Goal: Transaction & Acquisition: Download file/media

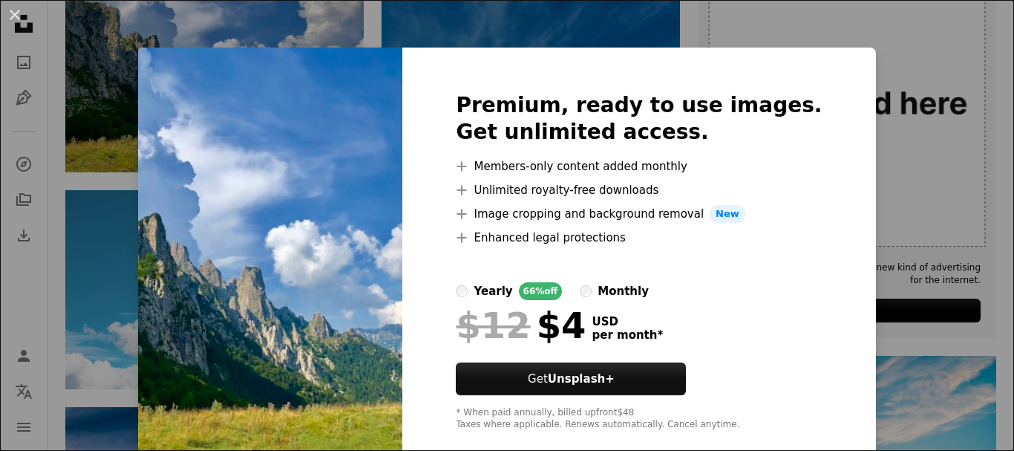
scroll to position [422, 0]
click at [970, 15] on div "An X shape Premium, ready to use images. Get unlimited access. A plus sign Memb…" at bounding box center [507, 225] width 1014 height 451
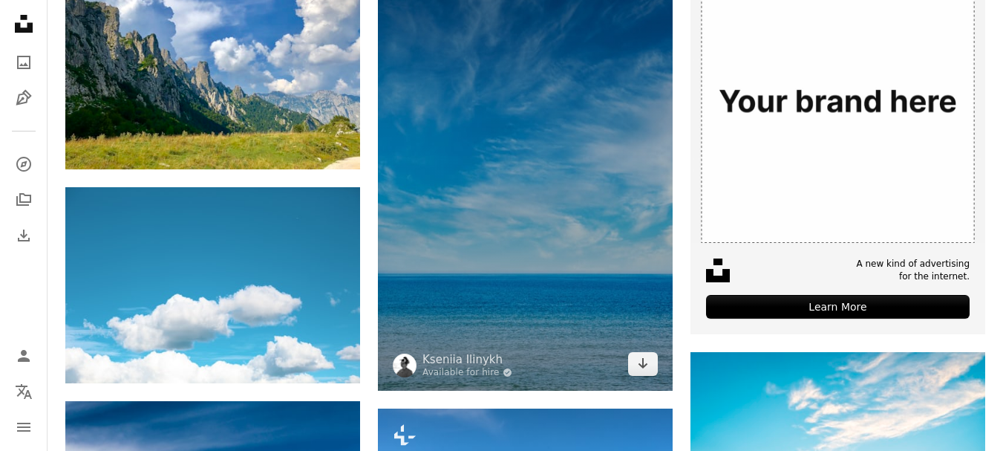
click at [534, 167] on img at bounding box center [525, 169] width 295 height 443
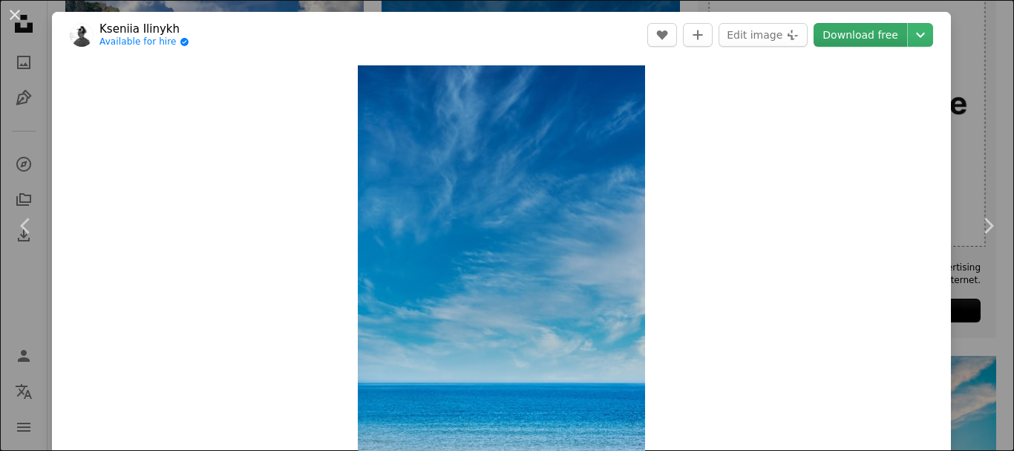
click at [852, 39] on link "Download free" at bounding box center [861, 35] width 94 height 24
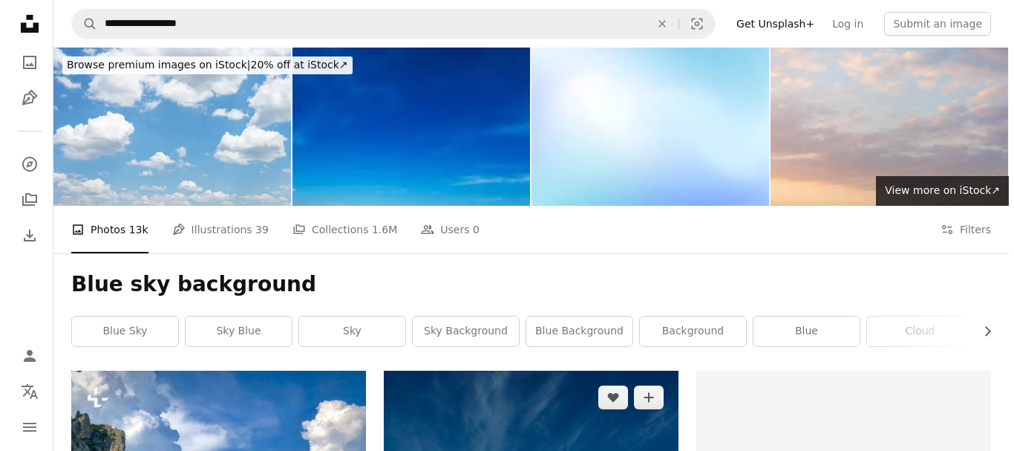
scroll to position [371, 0]
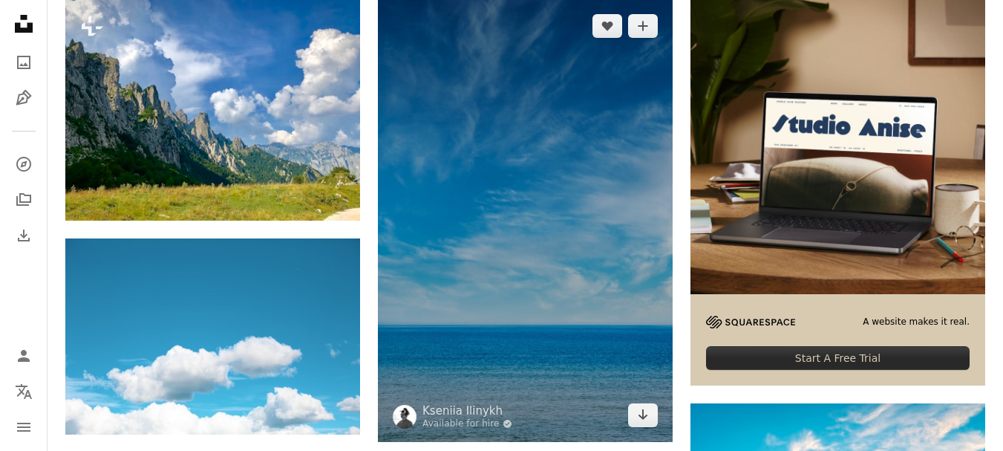
click at [586, 240] on img at bounding box center [525, 220] width 295 height 443
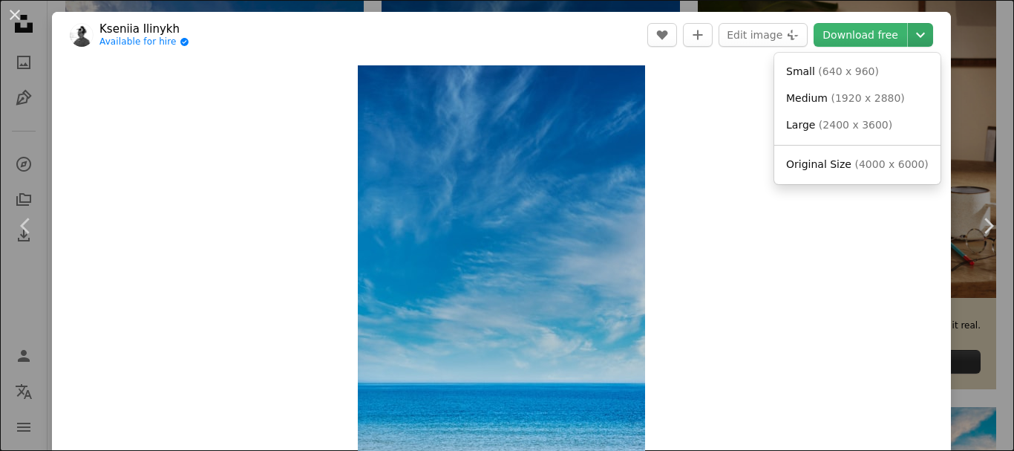
click at [916, 40] on icon "Chevron down" at bounding box center [921, 35] width 24 height 18
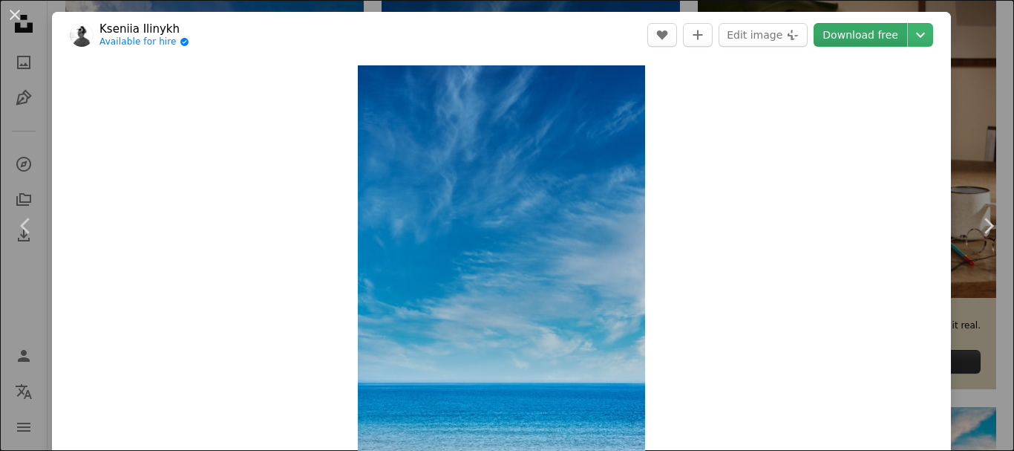
click at [867, 36] on dialog "An X shape Chevron left Chevron right Kseniia Ilinykh Available for hire A chec…" at bounding box center [507, 225] width 1014 height 451
click at [861, 31] on link "Download free" at bounding box center [861, 35] width 94 height 24
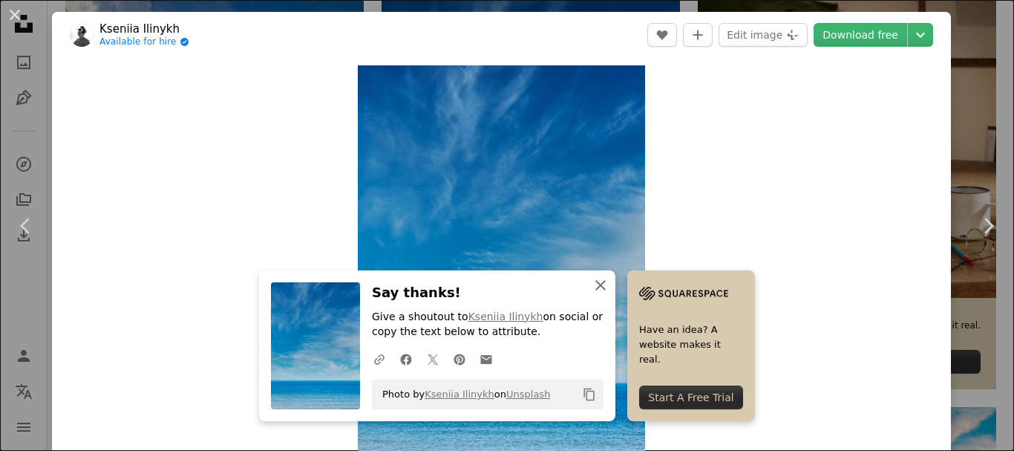
click at [592, 281] on icon "An X shape" at bounding box center [601, 285] width 18 height 18
